Goal: Task Accomplishment & Management: Complete application form

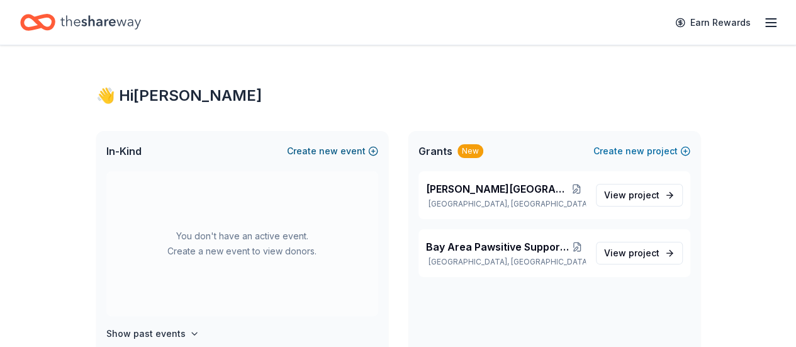
click at [343, 149] on button "Create new event" at bounding box center [332, 151] width 91 height 15
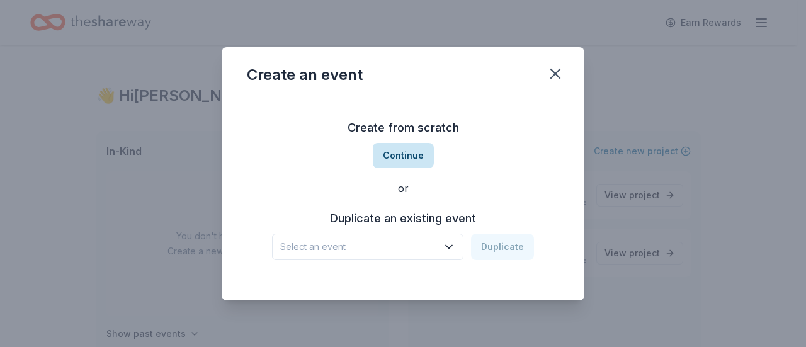
click at [403, 152] on button "Continue" at bounding box center [403, 155] width 61 height 25
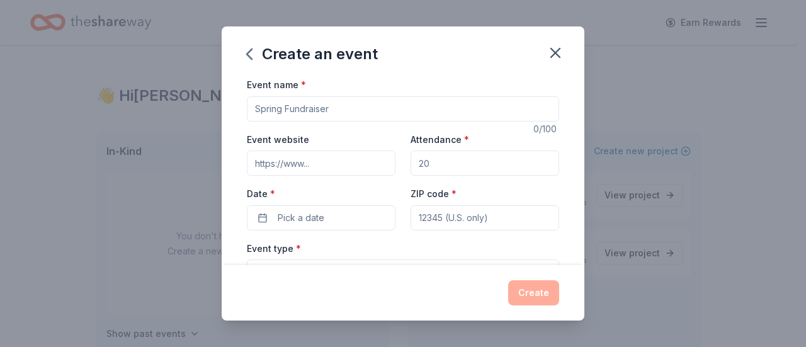
click at [373, 118] on input "Event name *" at bounding box center [403, 108] width 312 height 25
click at [308, 167] on input "Event website" at bounding box center [321, 162] width 149 height 25
drag, startPoint x: 288, startPoint y: 108, endPoint x: 110, endPoint y: 101, distance: 178.3
click at [110, 101] on div "Create an event Event name * Palacios Seafood Festival 25 /100 Event website At…" at bounding box center [403, 173] width 806 height 347
drag, startPoint x: 378, startPoint y: 108, endPoint x: 150, endPoint y: 93, distance: 228.4
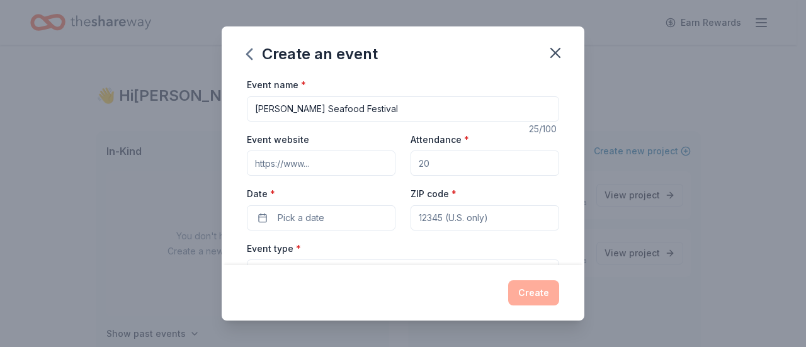
click at [150, 93] on div "Create an event Event name * Palacios Seafood Festival 25 /100 Event website At…" at bounding box center [403, 173] width 806 height 347
type input "Taste of [PERSON_NAME]"
click at [281, 161] on input "Event website" at bounding box center [321, 162] width 149 height 25
paste input "https://palaciosseafoodfest.com/"
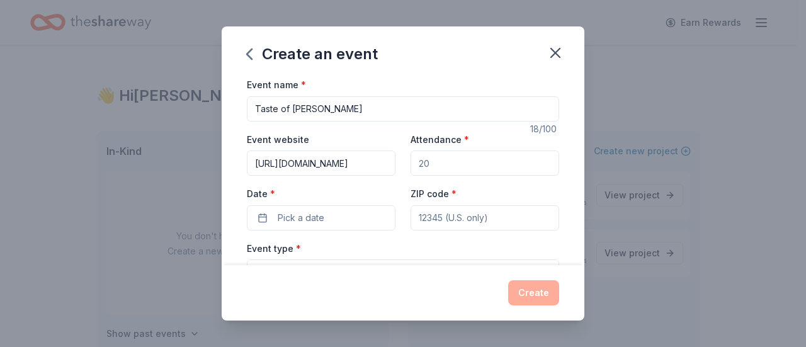
type input "https://palaciosseafoodfest.com/"
click at [452, 161] on input "Attendance *" at bounding box center [484, 162] width 149 height 25
type input "400"
click at [335, 215] on button "Pick a date" at bounding box center [321, 217] width 149 height 25
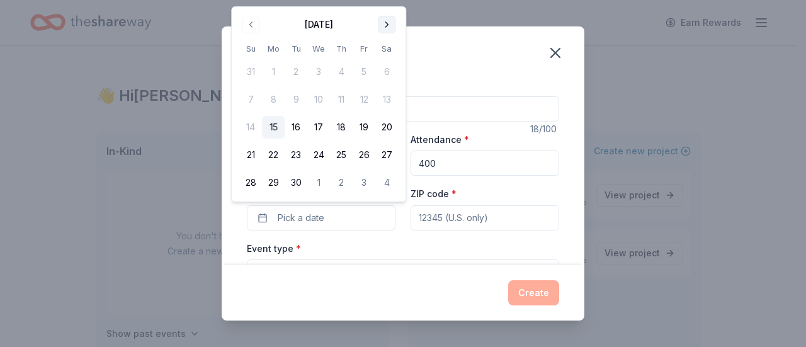
click at [385, 23] on button "Go to next month" at bounding box center [387, 25] width 18 height 18
click at [382, 149] on button "25" at bounding box center [386, 155] width 23 height 23
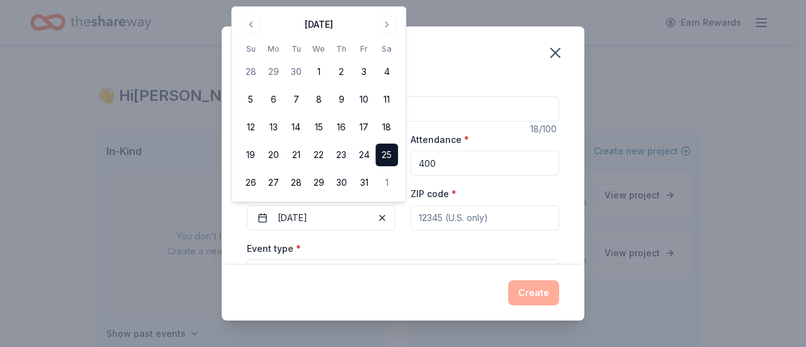
click at [427, 249] on div "Event type * Select" at bounding box center [403, 264] width 312 height 46
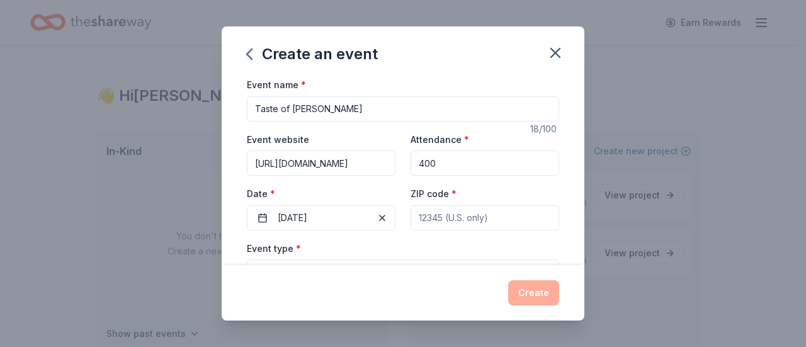
click at [440, 222] on input "ZIP code *" at bounding box center [484, 217] width 149 height 25
type input "77465"
type input "504 Moore Ave"
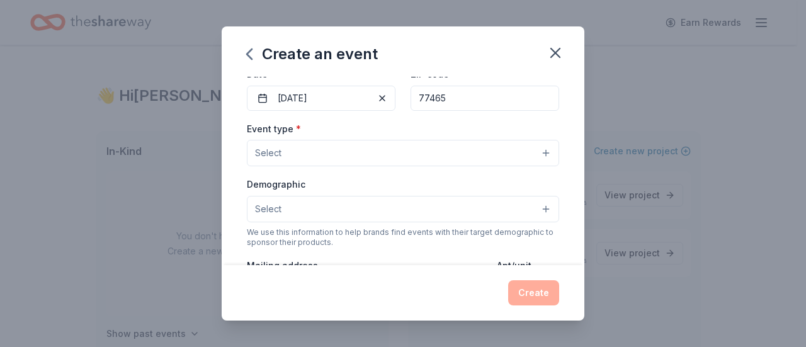
scroll to position [167, 0]
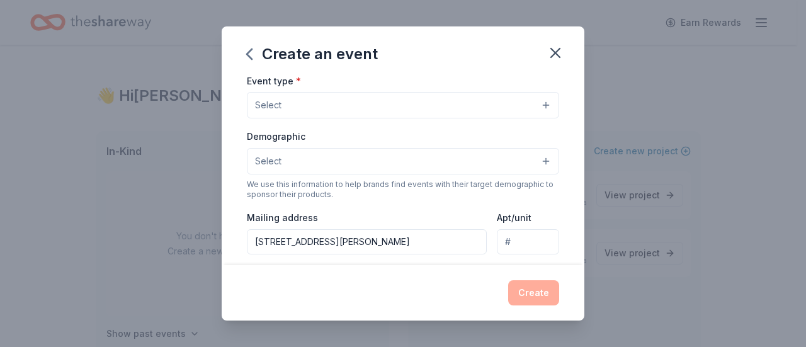
click at [360, 102] on button "Select" at bounding box center [403, 105] width 312 height 26
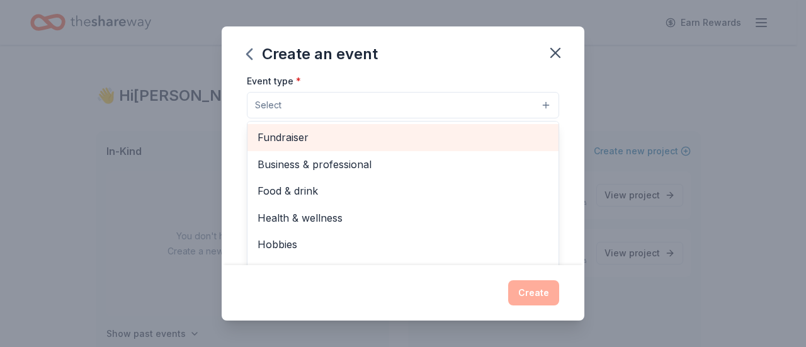
click at [331, 133] on span "Fundraiser" at bounding box center [403, 137] width 291 height 16
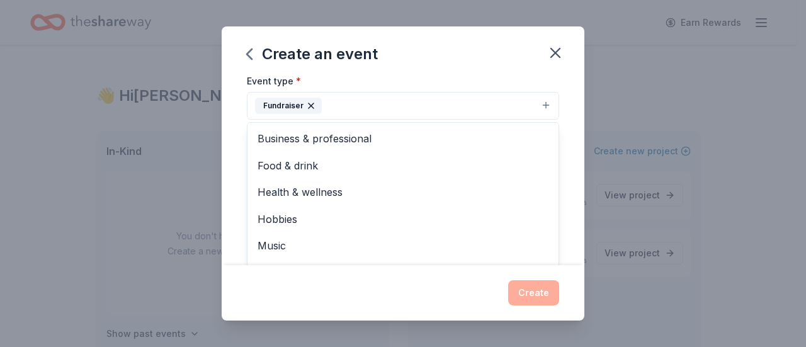
scroll to position [14, 0]
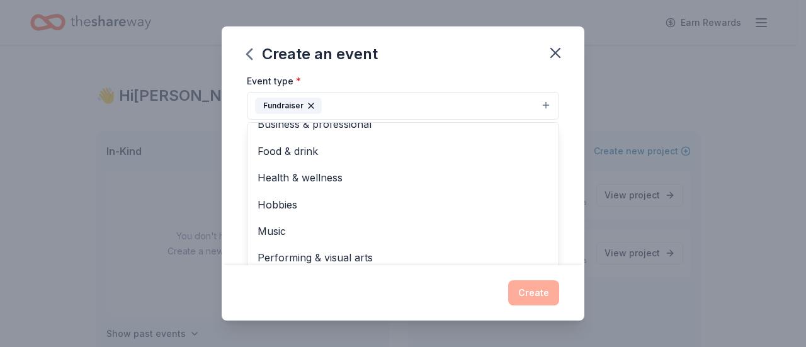
click at [446, 70] on div "Create an event Event name * Taste of Palacios 18 /100 Event website https://pa…" at bounding box center [403, 173] width 363 height 294
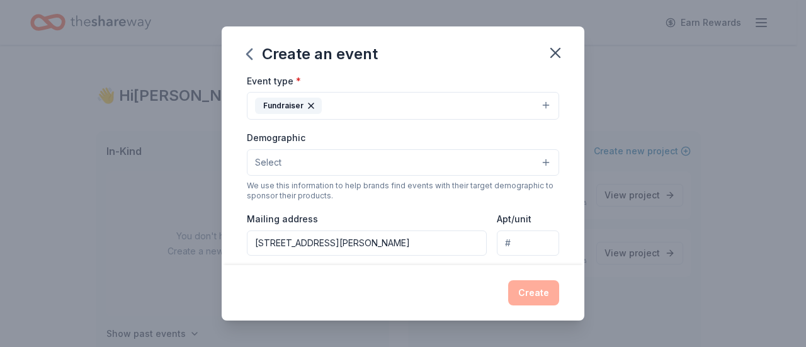
click at [397, 162] on button "Select" at bounding box center [403, 162] width 312 height 26
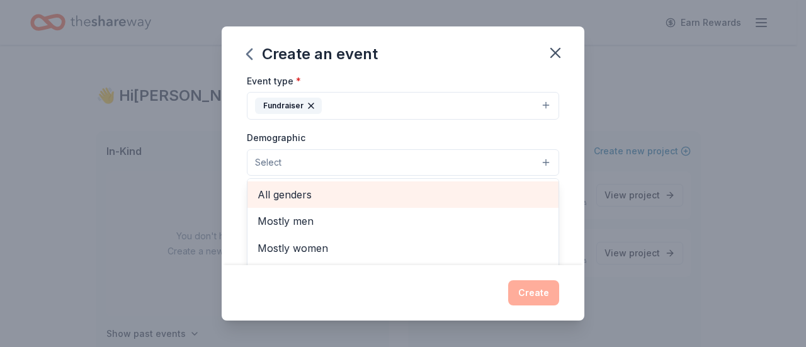
click at [346, 182] on div "All genders" at bounding box center [402, 194] width 311 height 26
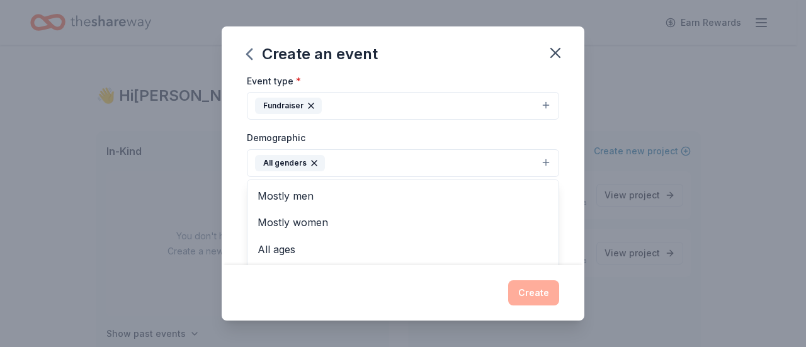
click at [402, 69] on div "Create an event Event name * Taste of Palacios 18 /100 Event website https://pa…" at bounding box center [403, 173] width 363 height 294
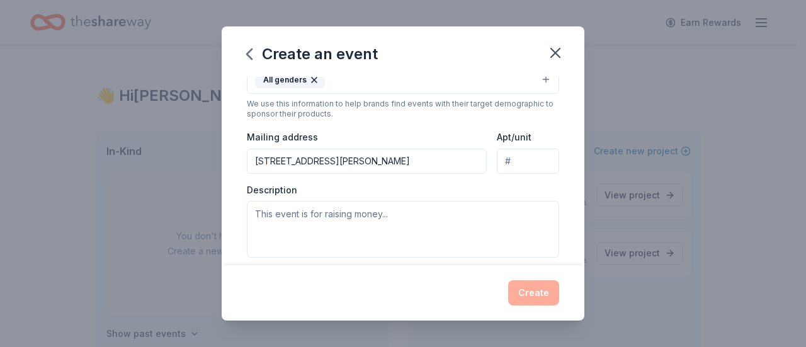
scroll to position [258, 0]
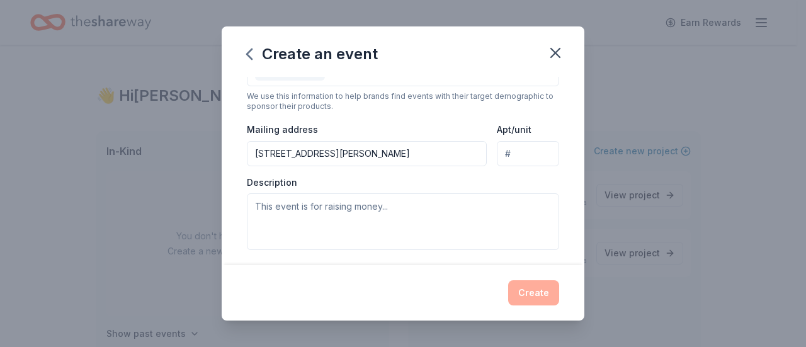
drag, startPoint x: 335, startPoint y: 147, endPoint x: 230, endPoint y: 140, distance: 104.8
click at [230, 140] on div "Event name * Taste of Palacios 18 /100 Event website https://palaciosseafoodfes…" at bounding box center [403, 171] width 363 height 188
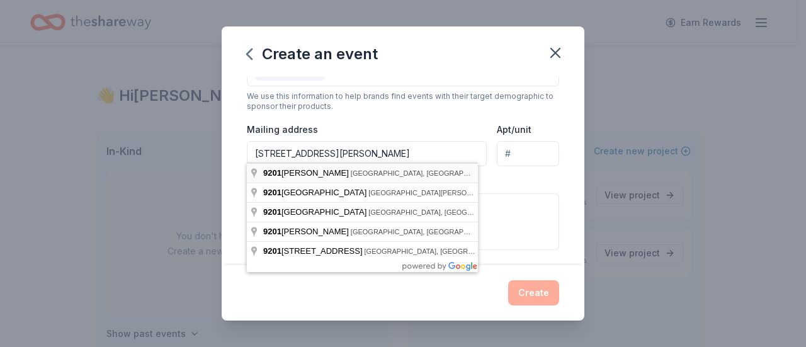
type input "9201 Brodie Lane, Austin, TX, 78748"
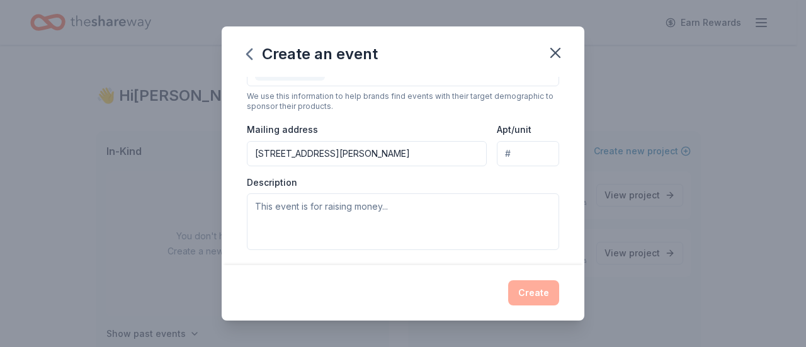
click at [328, 152] on input "9201 Brodie Lane, Austin, TX, 78748" at bounding box center [367, 153] width 240 height 25
click at [540, 150] on input "Apt/unit" at bounding box center [528, 153] width 62 height 25
type input "201"
click at [387, 205] on textarea at bounding box center [403, 221] width 312 height 57
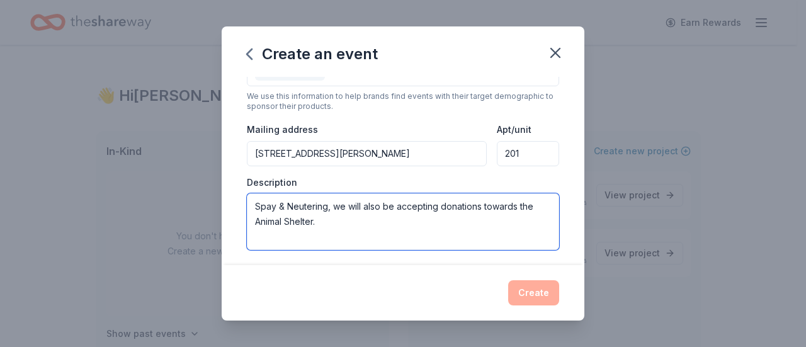
type textarea "Spay & Neutering, we will also be accepting donations towards the Animal Shelte…"
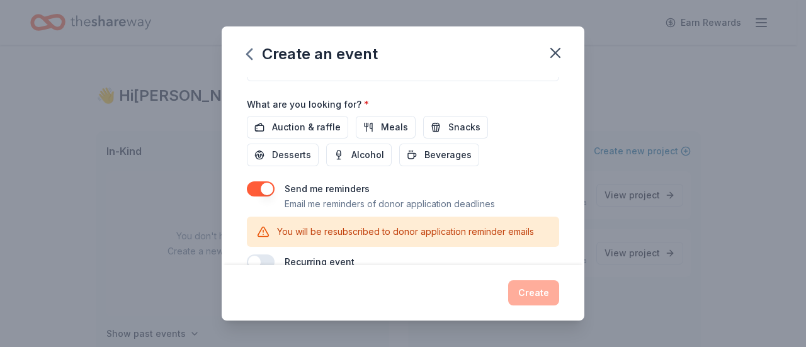
scroll to position [428, 0]
click at [289, 123] on span "Auction & raffle" at bounding box center [306, 125] width 69 height 15
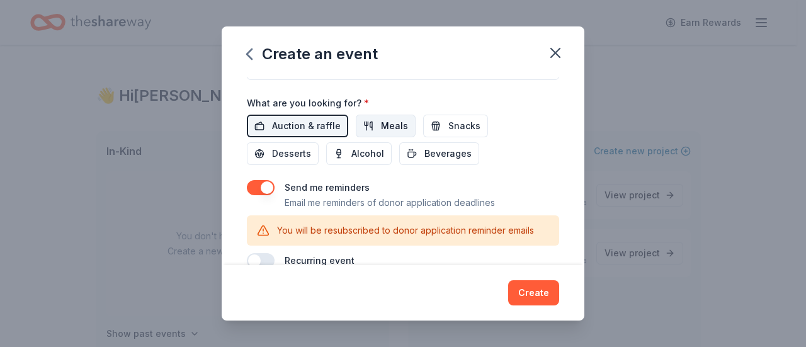
click at [399, 128] on span "Meals" at bounding box center [394, 125] width 27 height 15
click at [460, 127] on span "Snacks" at bounding box center [464, 125] width 32 height 15
click at [451, 138] on div "Auction & raffle Meals Snacks Desserts Alcohol Beverages" at bounding box center [403, 140] width 312 height 50
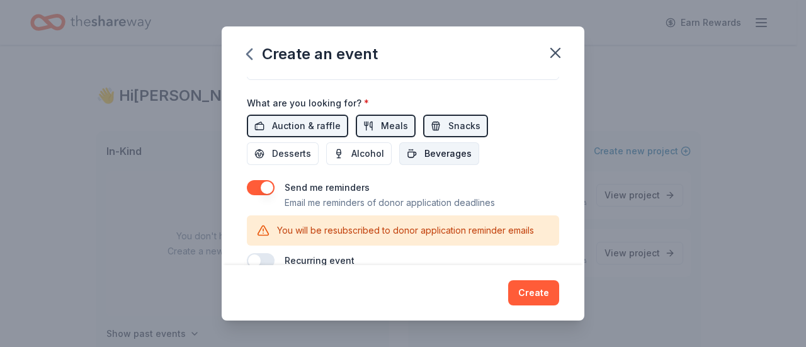
click at [441, 149] on span "Beverages" at bounding box center [447, 153] width 47 height 15
click at [374, 150] on span "Alcohol" at bounding box center [367, 153] width 33 height 15
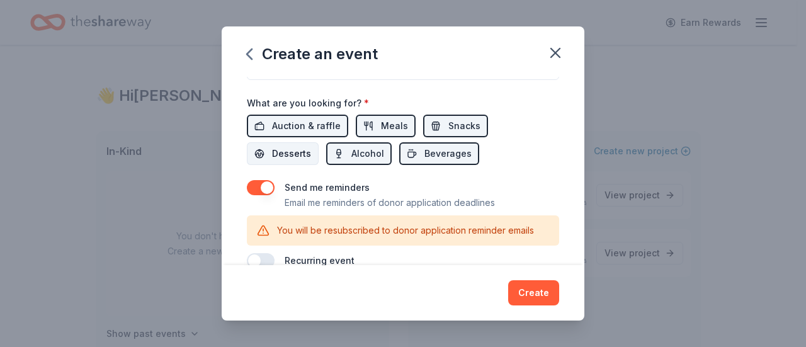
click at [291, 147] on span "Desserts" at bounding box center [291, 153] width 39 height 15
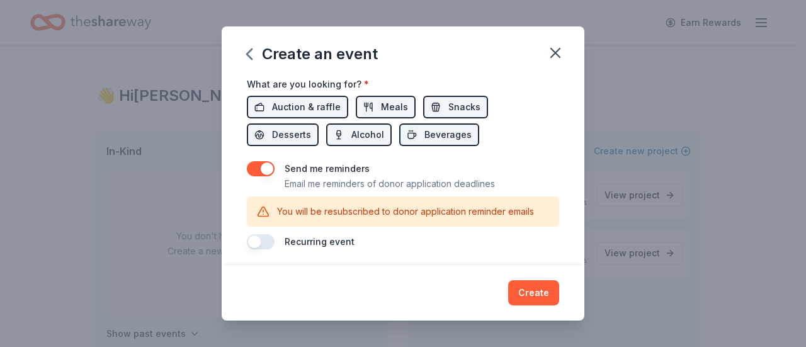
click at [252, 165] on button "button" at bounding box center [261, 168] width 28 height 15
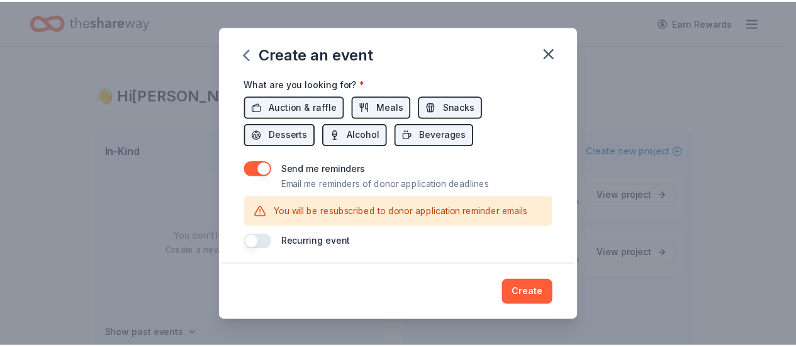
scroll to position [412, 0]
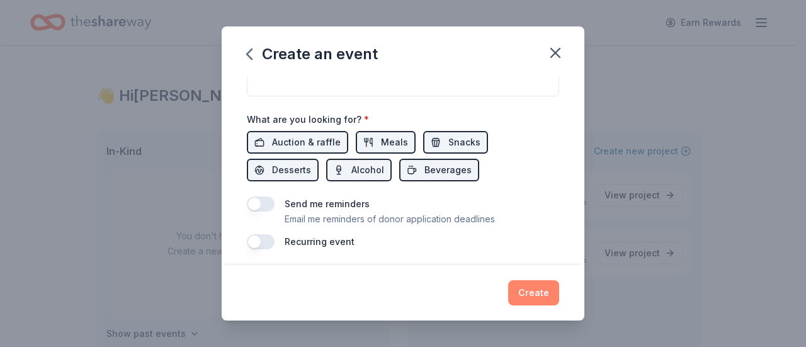
click at [523, 291] on button "Create" at bounding box center [533, 292] width 51 height 25
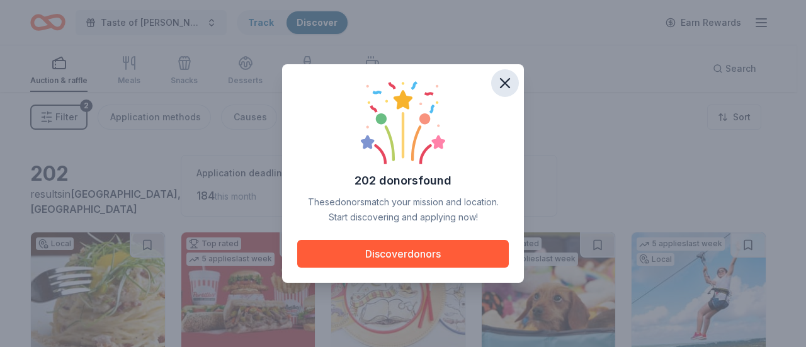
click at [497, 86] on icon "button" at bounding box center [505, 83] width 18 height 18
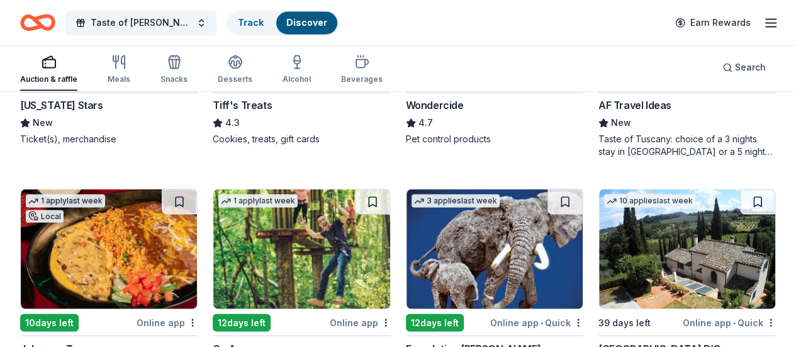
scroll to position [1033, 0]
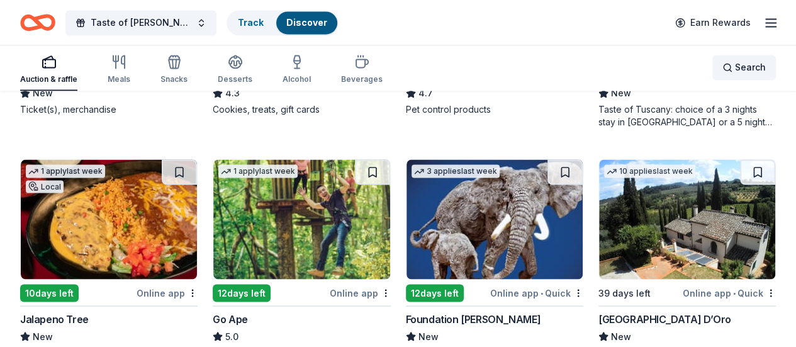
click at [725, 66] on div "Search" at bounding box center [744, 67] width 43 height 15
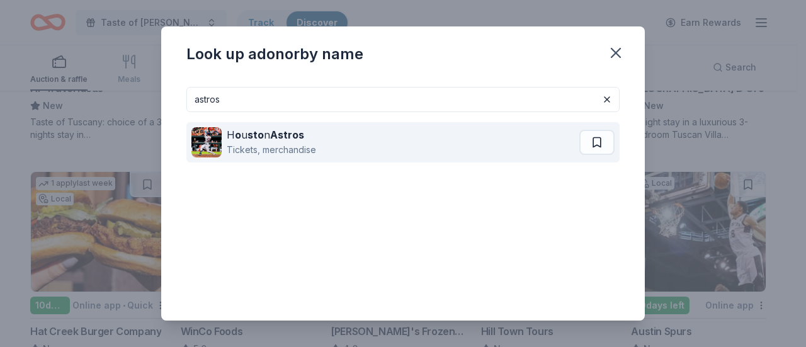
type input "astros"
click at [389, 141] on div "H o u sto n Astros Tickets, merchandise" at bounding box center [385, 142] width 388 height 40
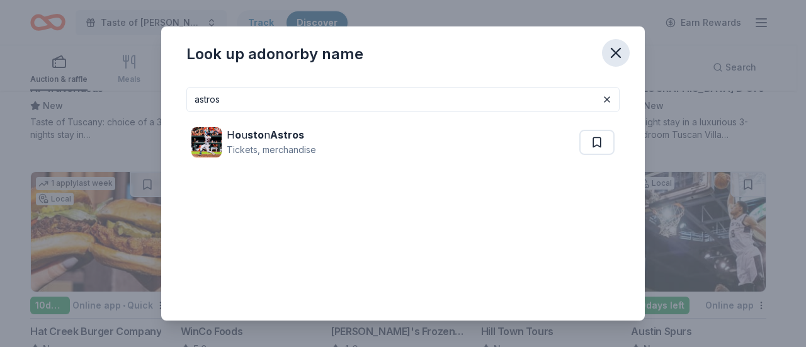
click at [614, 49] on icon "button" at bounding box center [616, 53] width 18 height 18
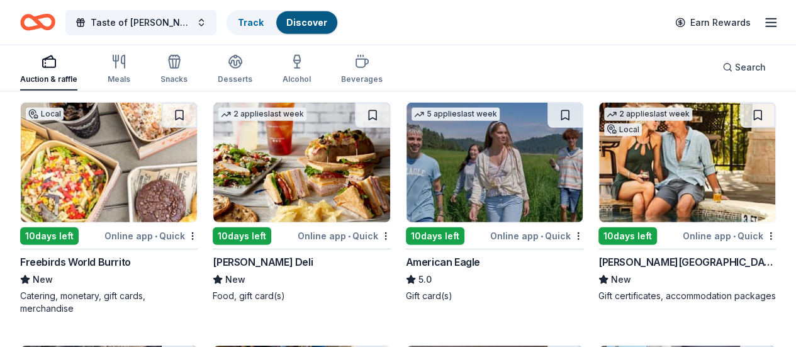
scroll to position [1815, 0]
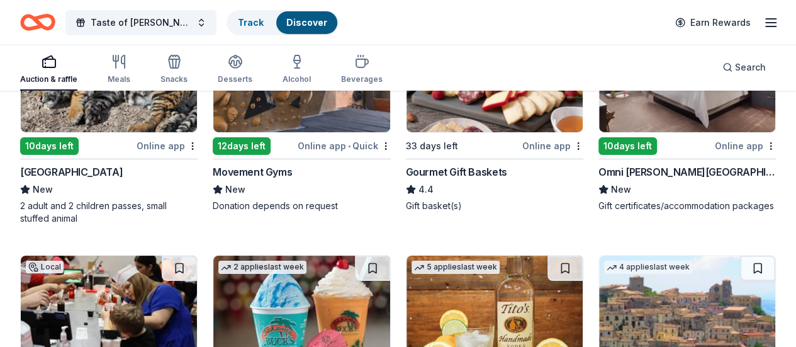
scroll to position [2180, 0]
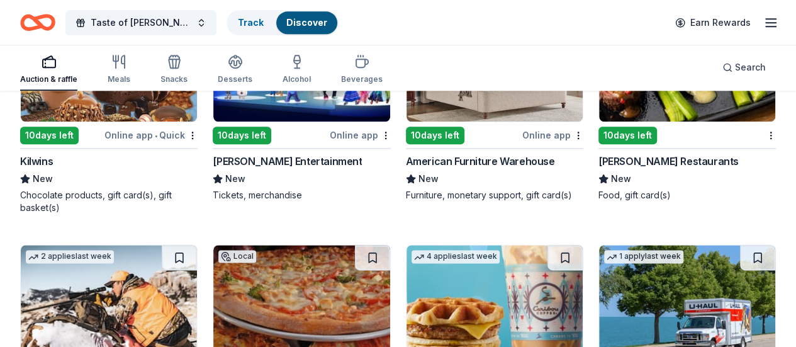
scroll to position [5545, 0]
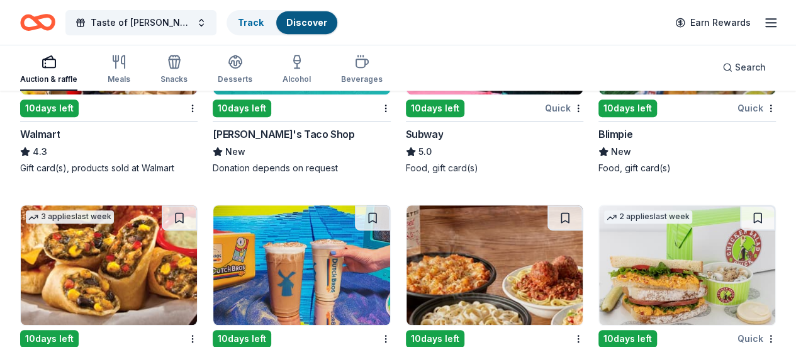
scroll to position [7437, 0]
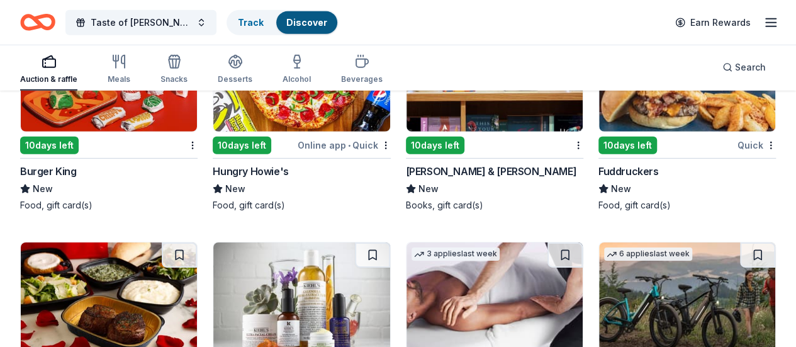
scroll to position [9074, 0]
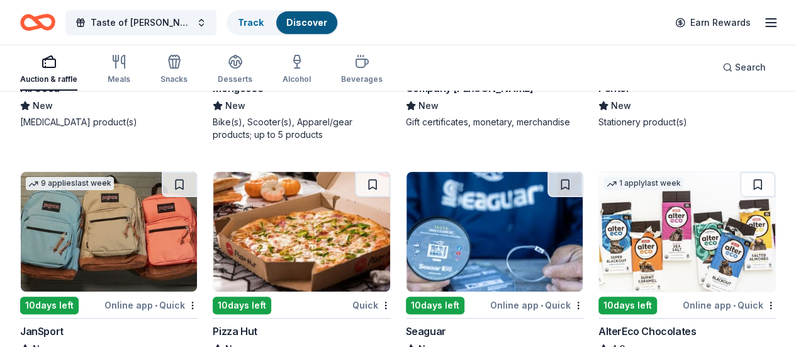
scroll to position [9579, 0]
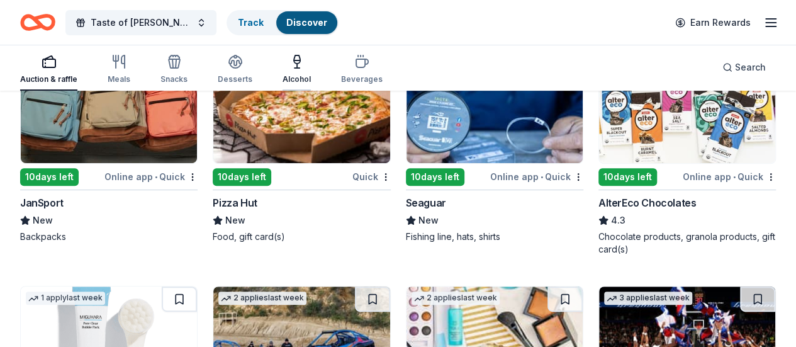
click at [301, 74] on div "Alcohol" at bounding box center [297, 79] width 28 height 10
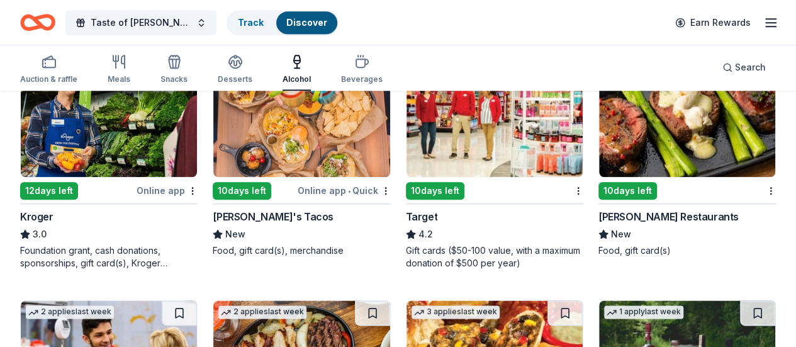
scroll to position [641, 0]
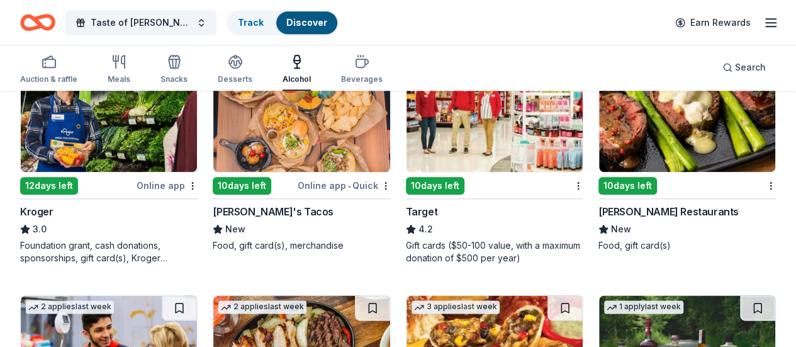
click at [419, 237] on span "4.2" at bounding box center [426, 229] width 14 height 15
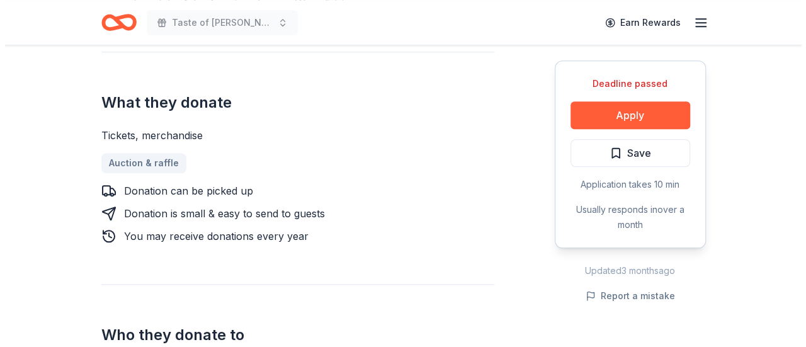
scroll to position [479, 0]
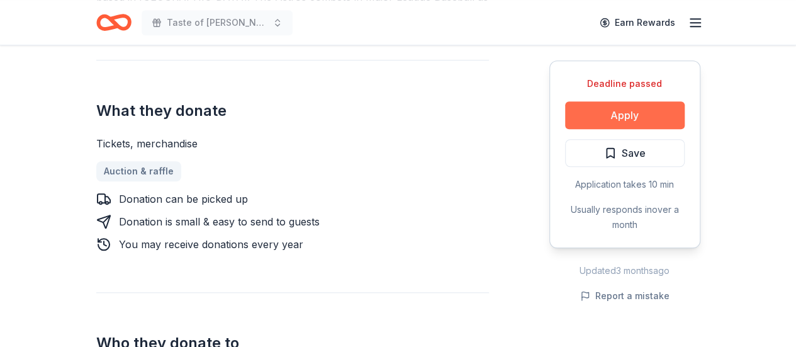
click at [616, 121] on button "Apply" at bounding box center [625, 115] width 120 height 28
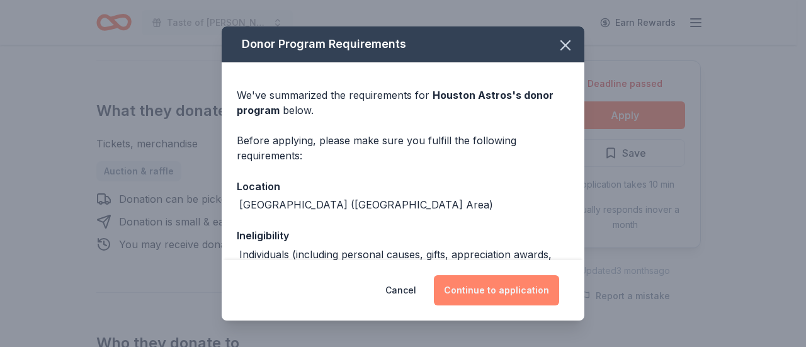
click at [468, 289] on button "Continue to application" at bounding box center [496, 290] width 125 height 30
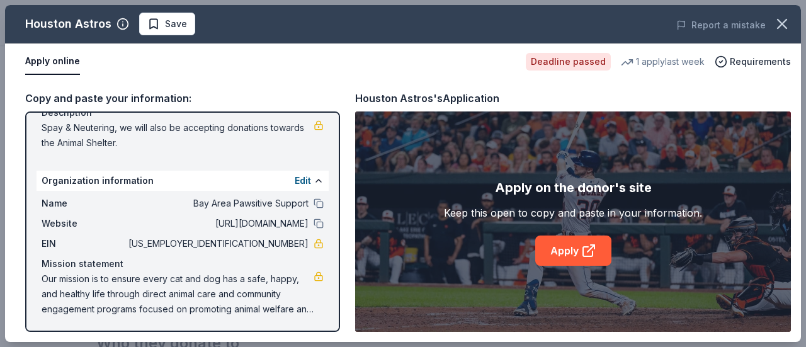
scroll to position [140, 0]
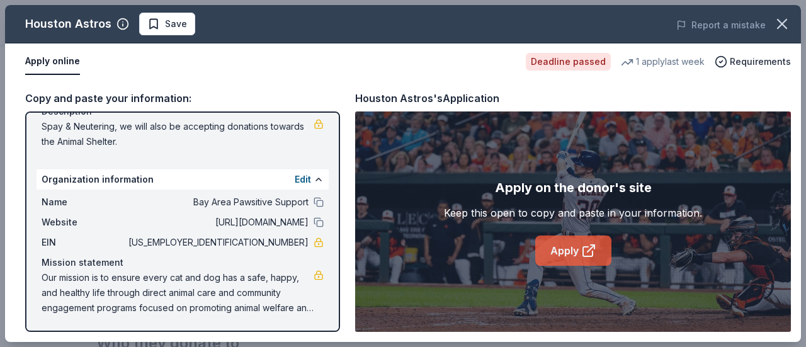
click at [566, 247] on link "Apply" at bounding box center [573, 250] width 76 height 30
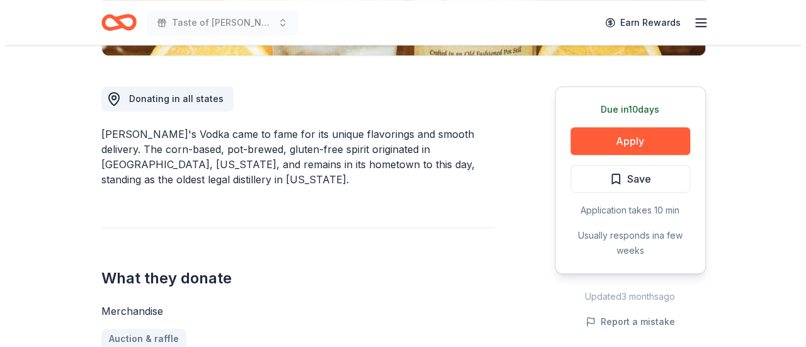
scroll to position [337, 0]
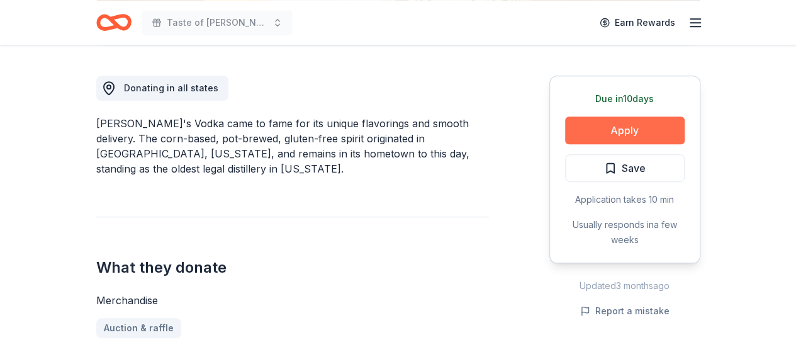
click at [640, 129] on button "Apply" at bounding box center [625, 130] width 120 height 28
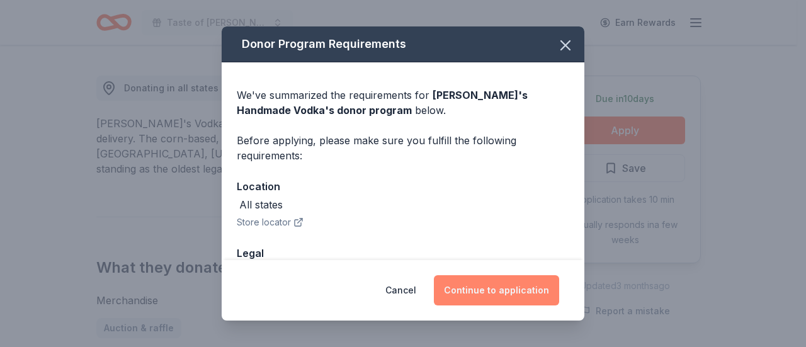
click at [467, 289] on button "Continue to application" at bounding box center [496, 290] width 125 height 30
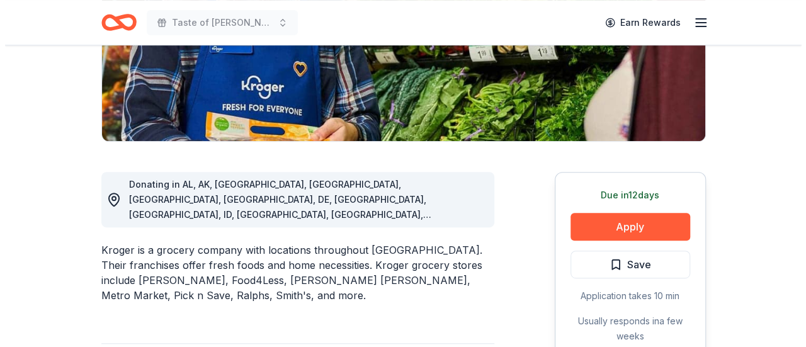
scroll to position [244, 0]
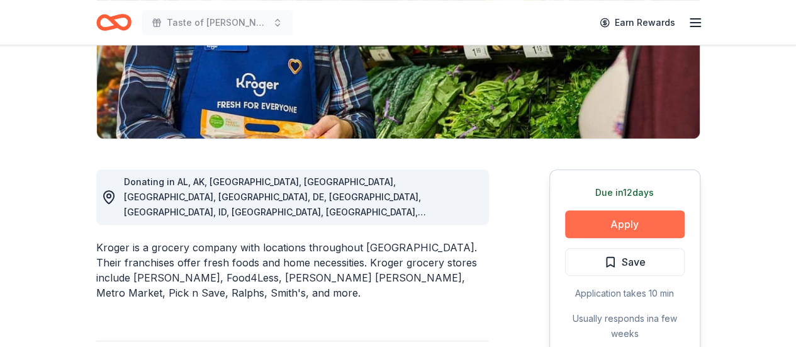
click at [623, 229] on button "Apply" at bounding box center [625, 224] width 120 height 28
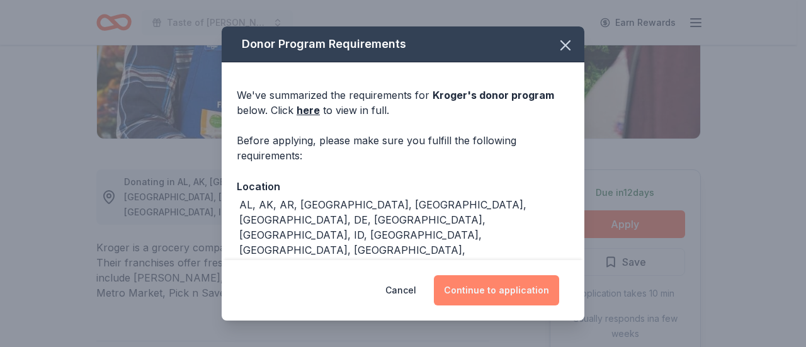
click at [506, 292] on button "Continue to application" at bounding box center [496, 290] width 125 height 30
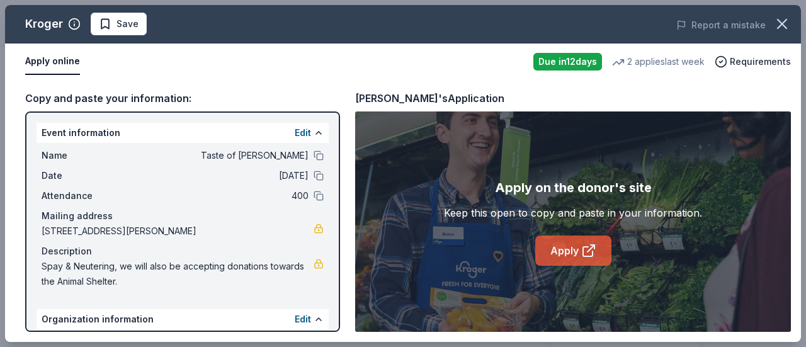
click at [572, 255] on link "Apply" at bounding box center [573, 250] width 76 height 30
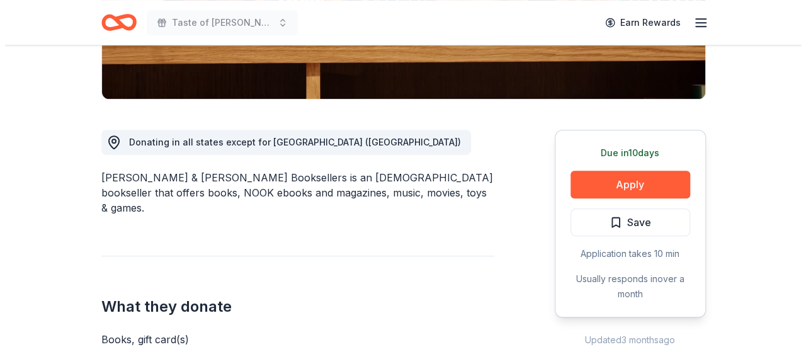
scroll to position [286, 0]
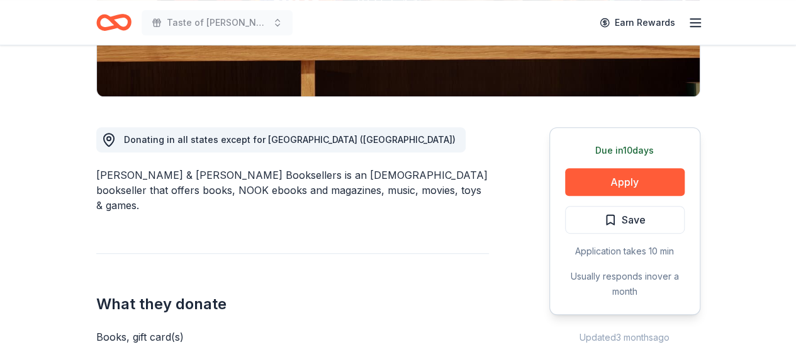
drag, startPoint x: 802, startPoint y: 78, endPoint x: 529, endPoint y: 142, distance: 280.5
click at [529, 142] on div "Donating in all states except for KS (Wichita) Barnes & Noble Booksellers is an…" at bounding box center [398, 347] width 604 height 500
click at [657, 172] on button "Apply" at bounding box center [625, 182] width 120 height 28
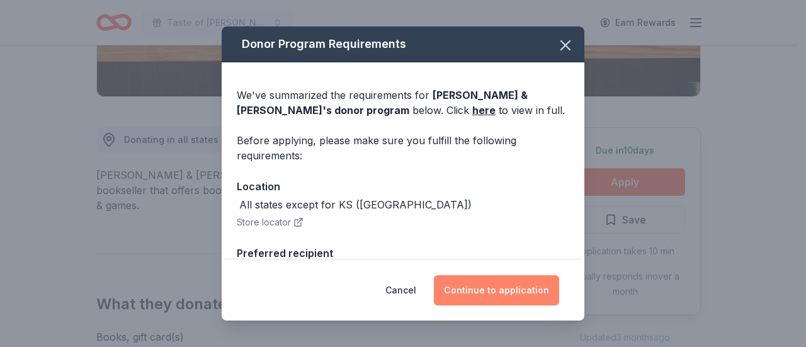
click at [477, 284] on button "Continue to application" at bounding box center [496, 290] width 125 height 30
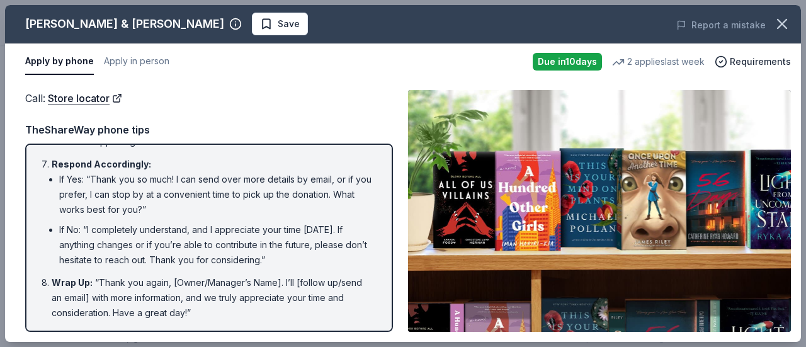
scroll to position [330, 0]
click at [135, 59] on button "Apply in person" at bounding box center [136, 61] width 65 height 26
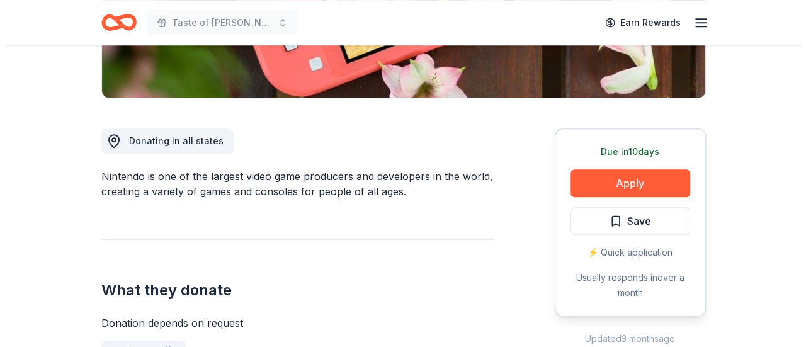
scroll to position [300, 0]
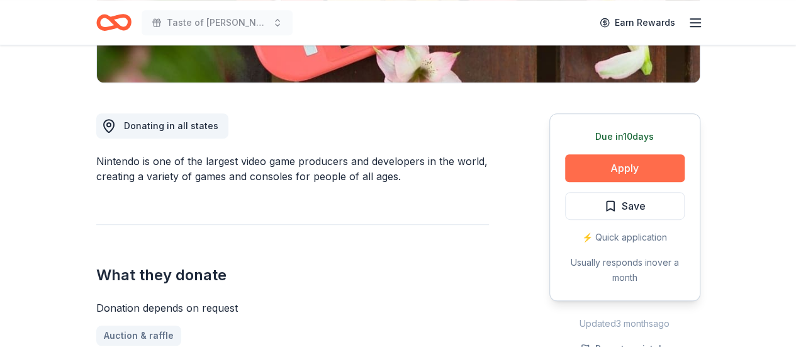
click at [657, 162] on button "Apply" at bounding box center [625, 168] width 120 height 28
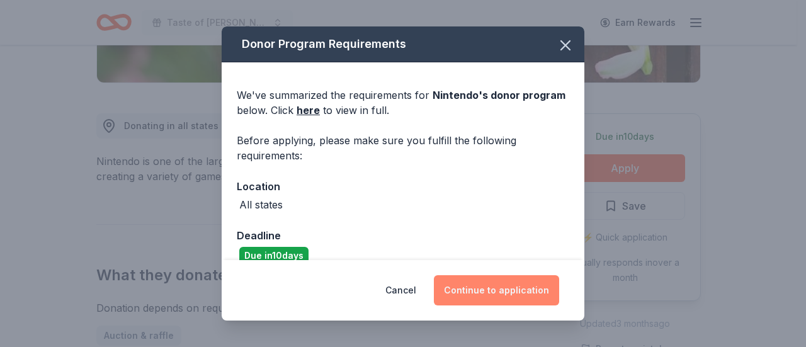
click at [463, 292] on button "Continue to application" at bounding box center [496, 290] width 125 height 30
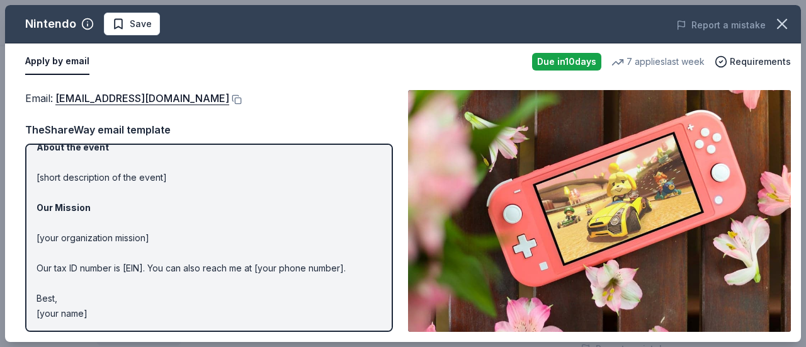
scroll to position [0, 0]
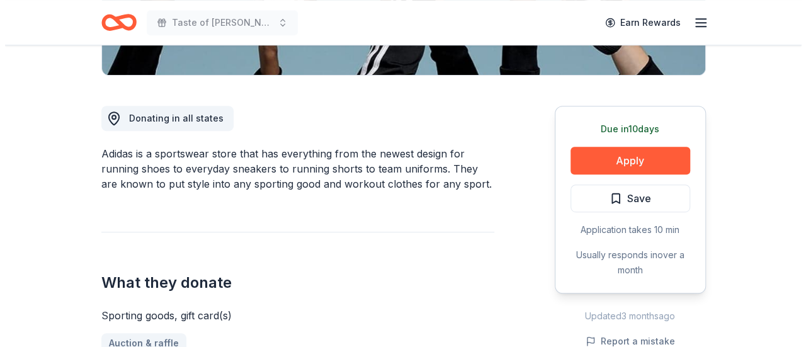
scroll to position [298, 0]
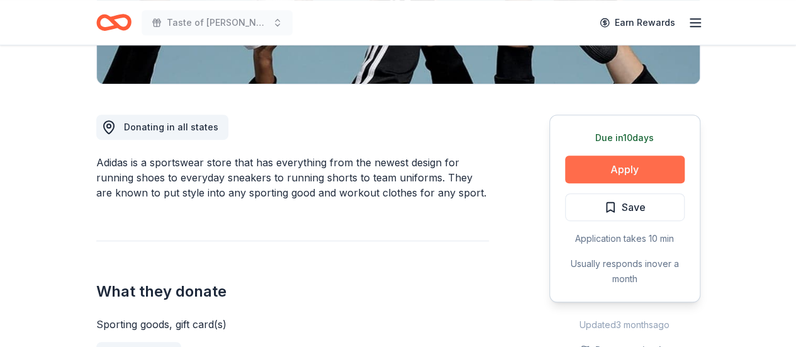
click at [625, 171] on button "Apply" at bounding box center [625, 170] width 120 height 28
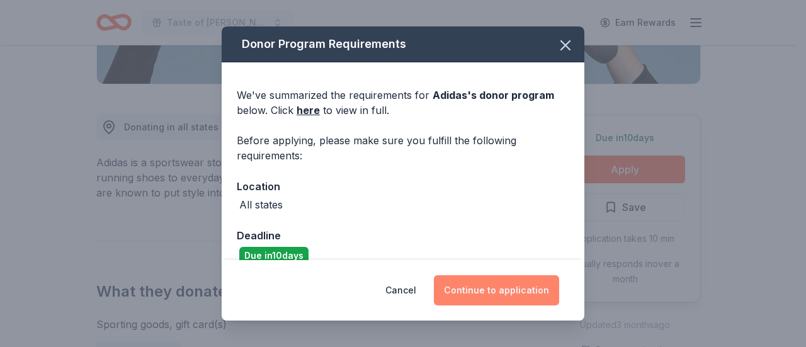
click at [495, 294] on button "Continue to application" at bounding box center [496, 290] width 125 height 30
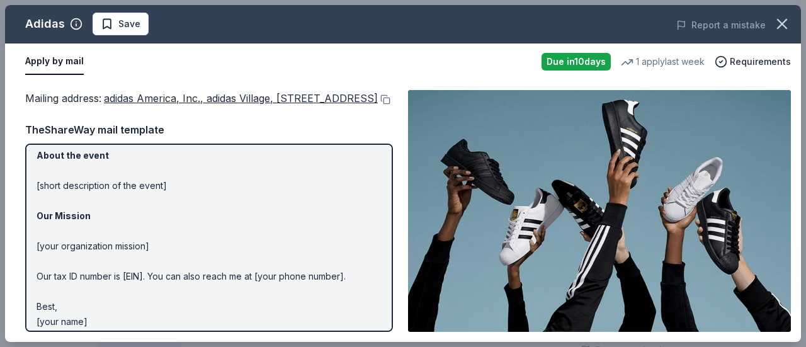
scroll to position [183, 0]
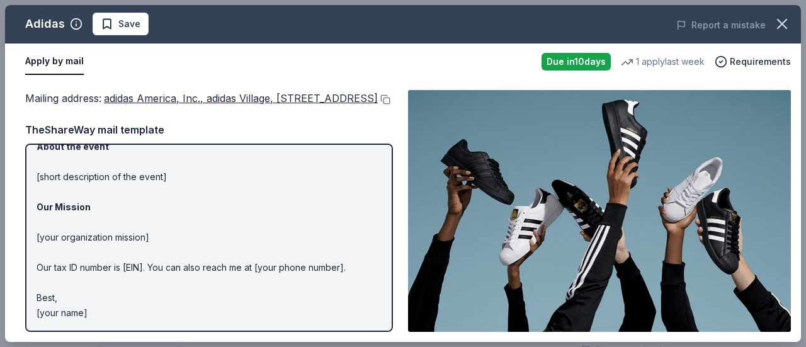
click at [394, 281] on div "Mailing address : adidas America, Inc., adidas Village, 5055 N Greeley Avenue, …" at bounding box center [403, 211] width 796 height 262
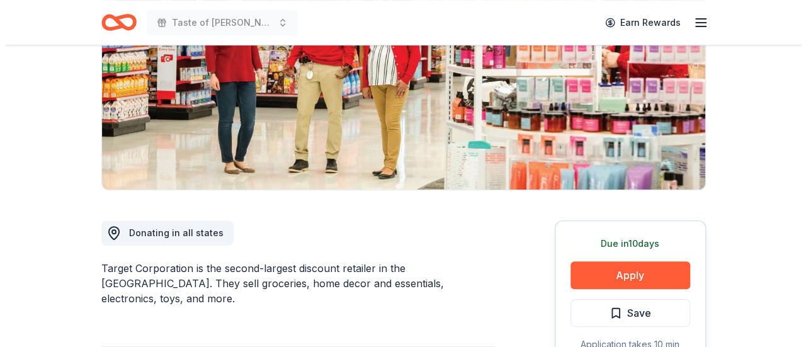
scroll to position [291, 0]
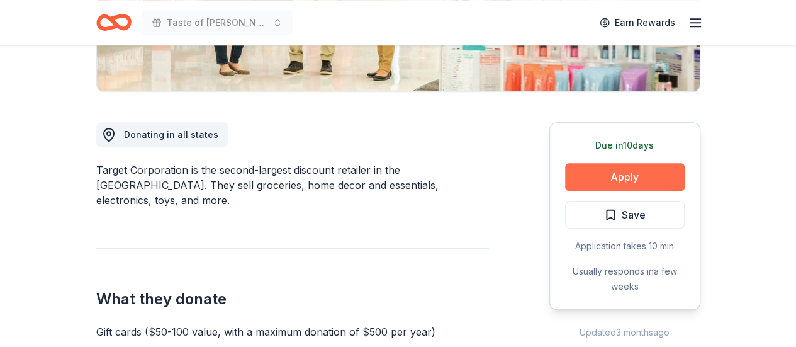
click at [598, 176] on button "Apply" at bounding box center [625, 177] width 120 height 28
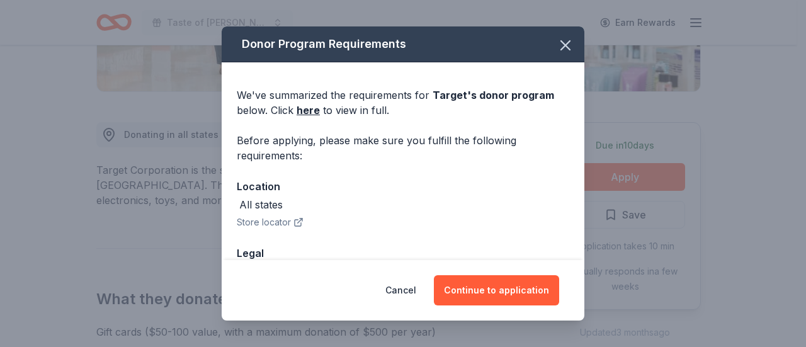
click at [513, 269] on div "Cancel Continue to application" at bounding box center [403, 290] width 363 height 60
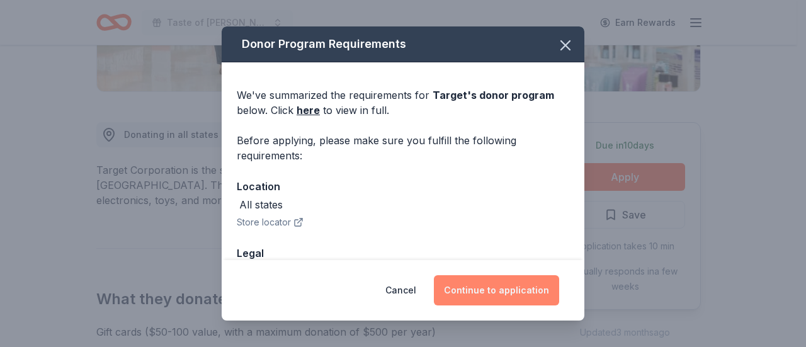
click at [496, 295] on button "Continue to application" at bounding box center [496, 290] width 125 height 30
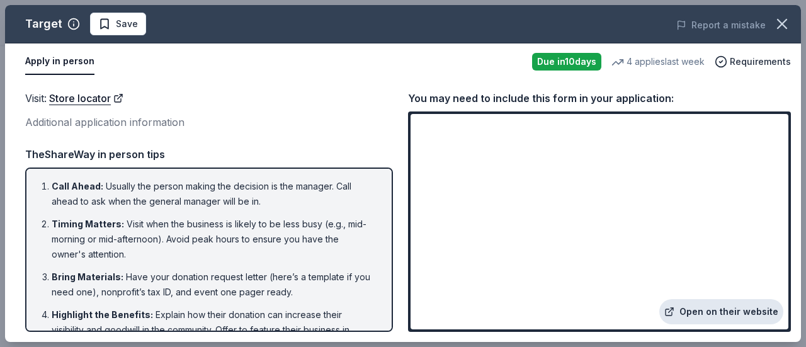
click at [703, 313] on link "Open on their website" at bounding box center [721, 311] width 124 height 25
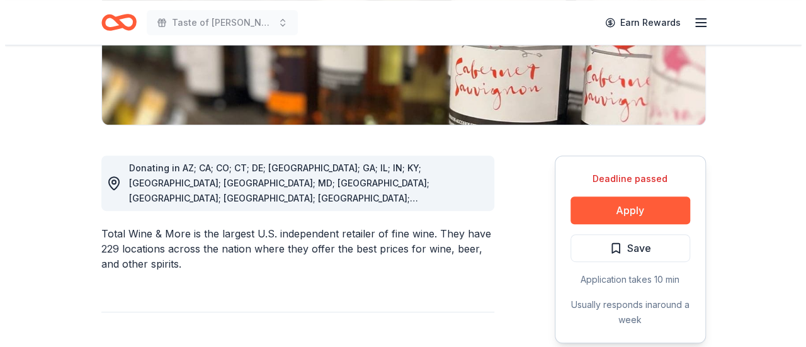
scroll to position [307, 0]
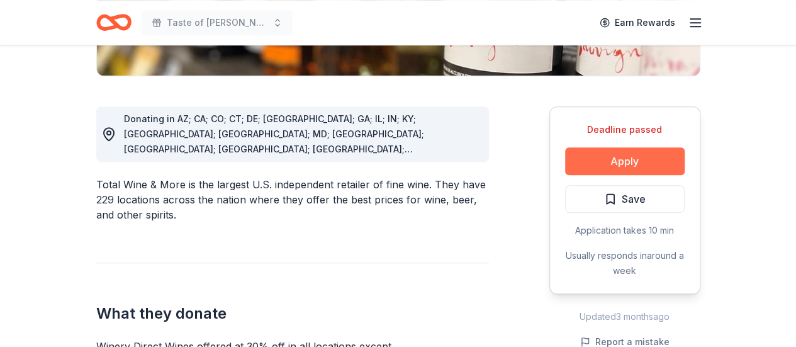
drag, startPoint x: 793, startPoint y: 95, endPoint x: 604, endPoint y: 157, distance: 198.7
click at [604, 157] on button "Apply" at bounding box center [625, 161] width 120 height 28
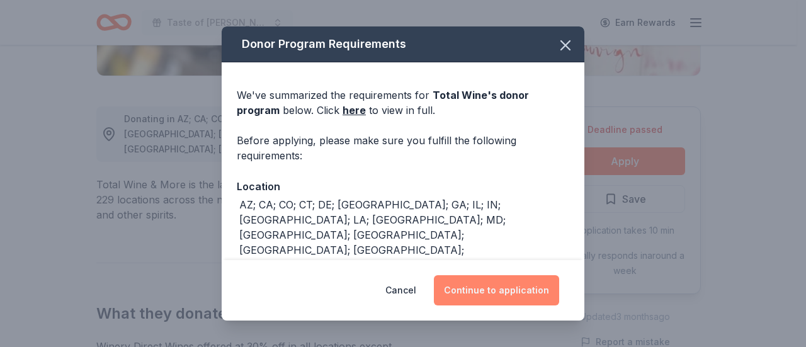
click at [485, 288] on button "Continue to application" at bounding box center [496, 290] width 125 height 30
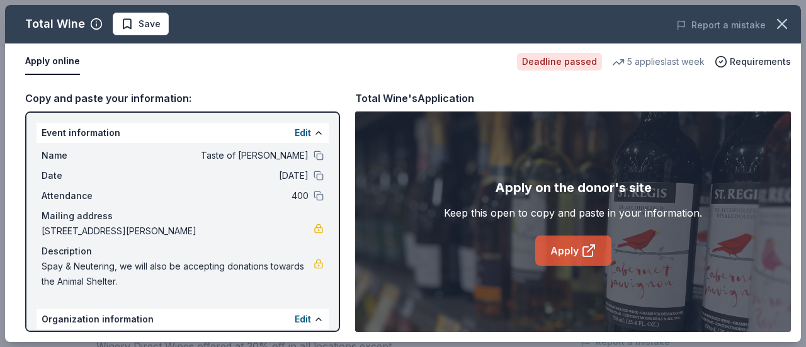
click at [562, 253] on link "Apply" at bounding box center [573, 250] width 76 height 30
